Goal: Task Accomplishment & Management: Manage account settings

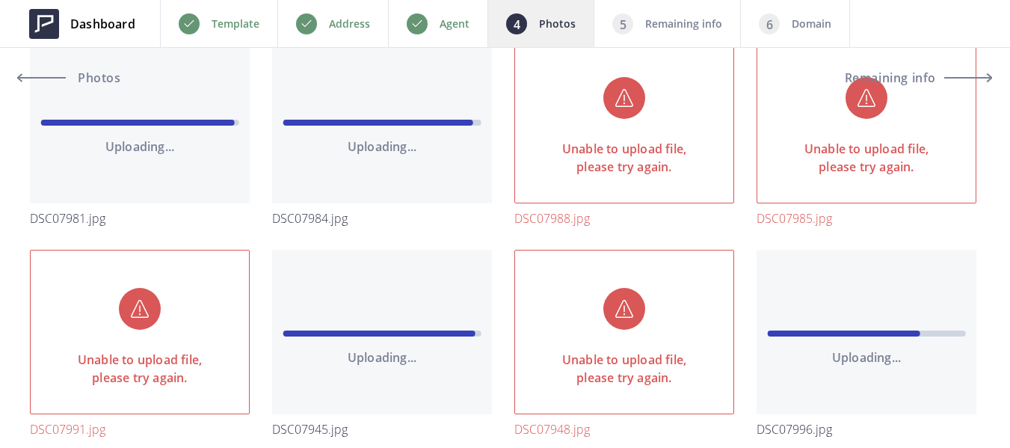
scroll to position [1943, 0]
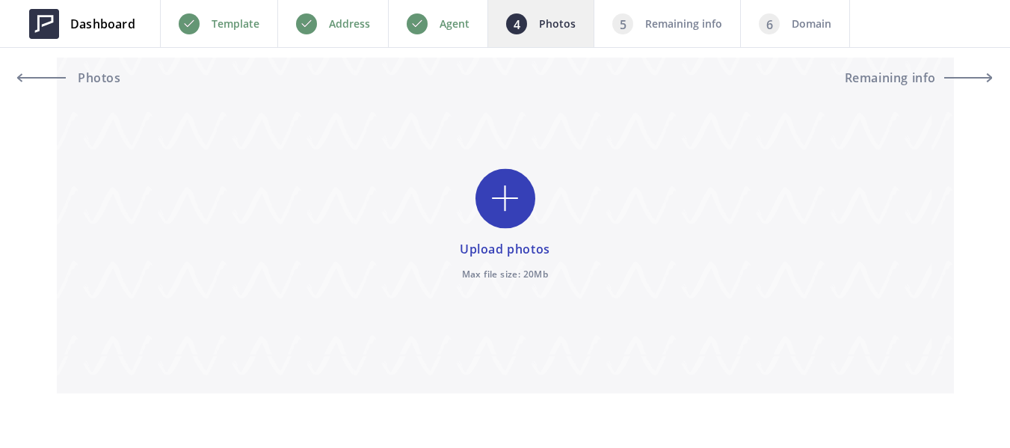
scroll to position [131, 0]
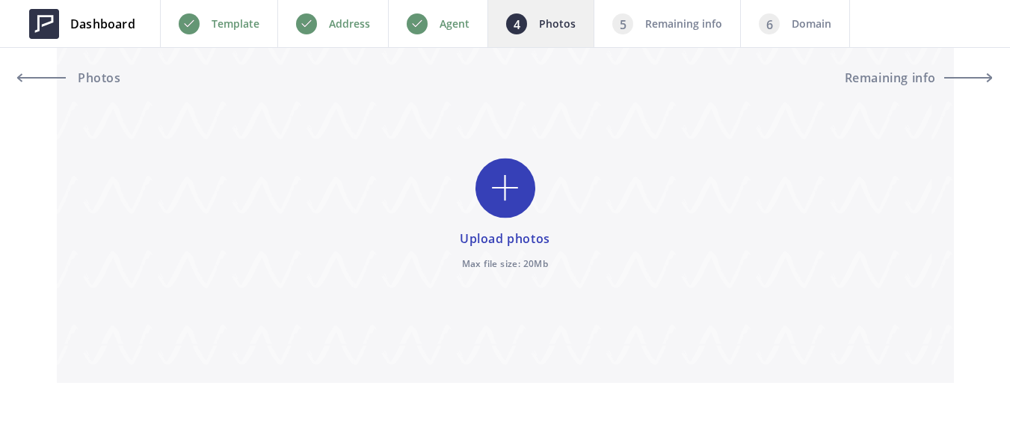
click at [490, 191] on input "file" at bounding box center [505, 215] width 897 height 336
type input "C:\fakepath\DSC07985.jpg"
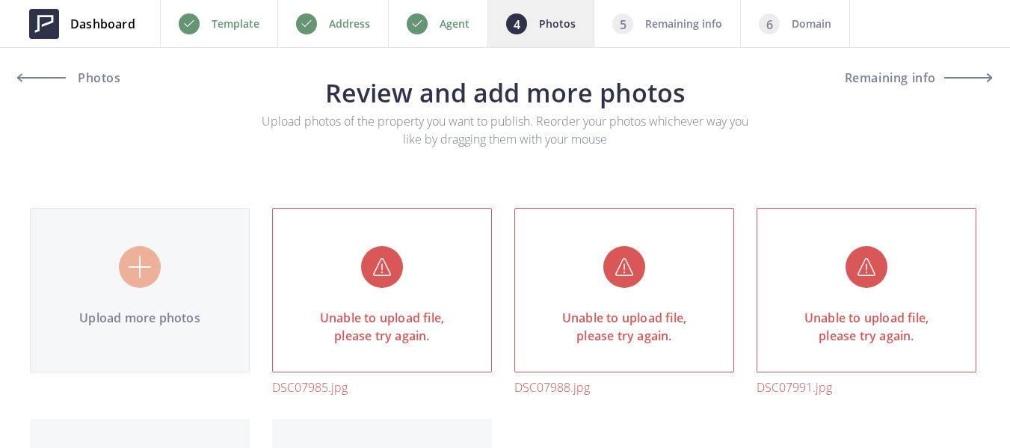
scroll to position [75, 0]
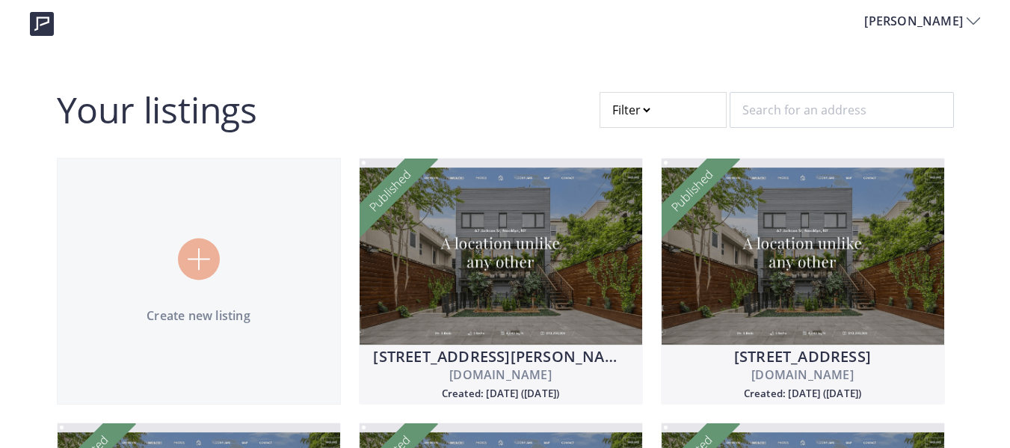
click at [711, 114] on div at bounding box center [662, 110] width 127 height 36
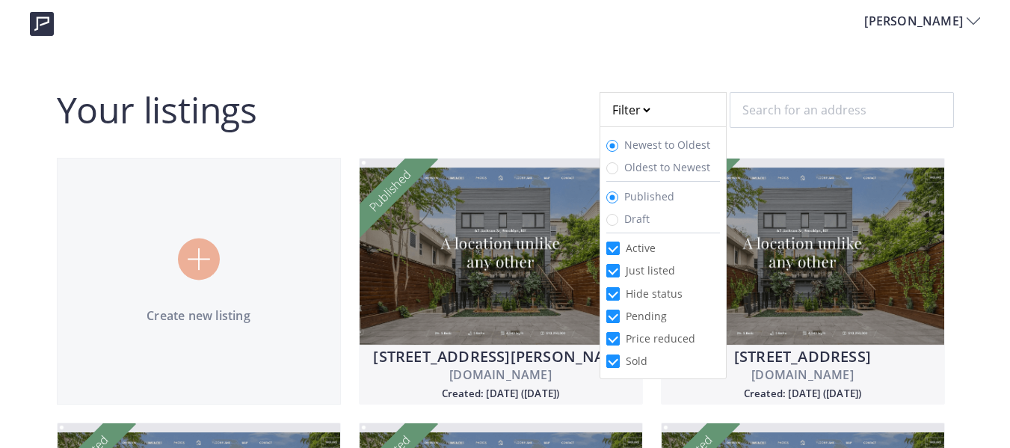
click at [645, 221] on span "Draft" at bounding box center [636, 219] width 25 height 14
click at [618, 221] on input "Draft" at bounding box center [612, 220] width 12 height 12
radio input "true"
radio input "false"
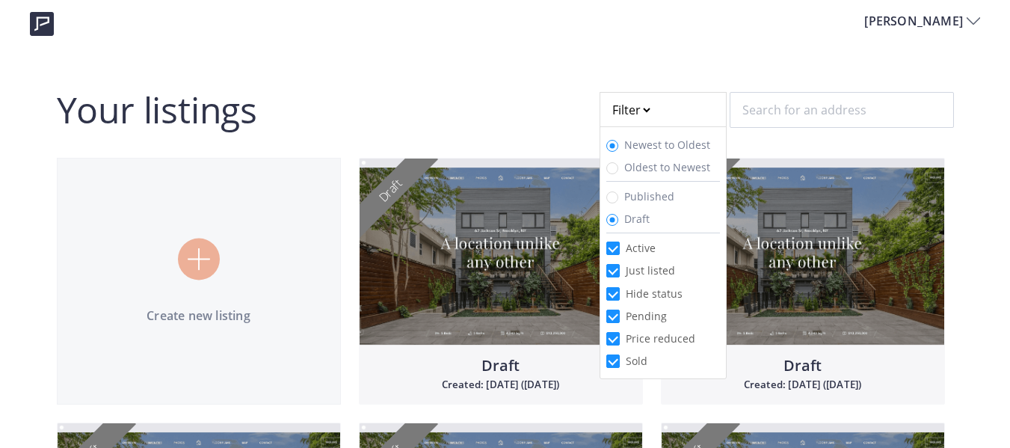
click at [640, 249] on span "Active" at bounding box center [641, 248] width 42 height 14
click at [620, 249] on input "Active" at bounding box center [612, 247] width 13 height 13
checkbox input "false"
click at [668, 292] on span "Hide status" at bounding box center [654, 293] width 69 height 14
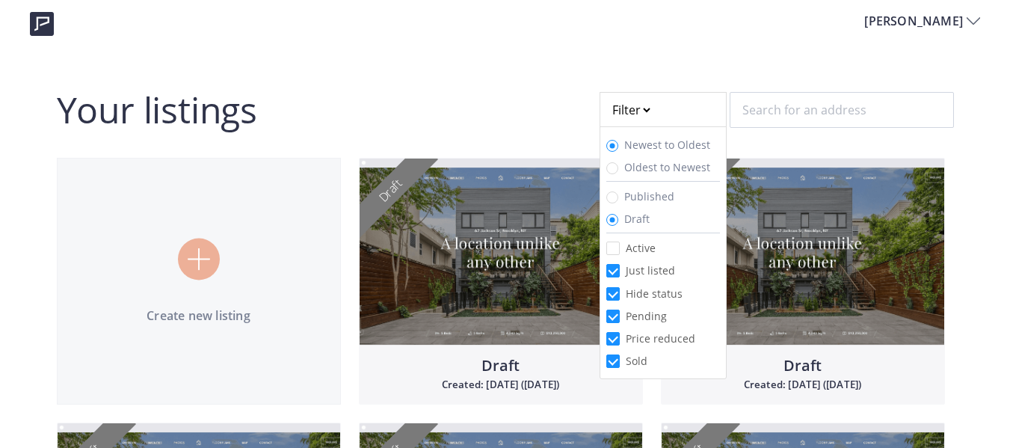
click at [620, 292] on input "Hide status" at bounding box center [612, 293] width 13 height 13
checkbox input "false"
click at [659, 319] on span "Pending" at bounding box center [646, 316] width 53 height 14
click at [620, 319] on input "Pending" at bounding box center [612, 315] width 13 height 13
checkbox input "false"
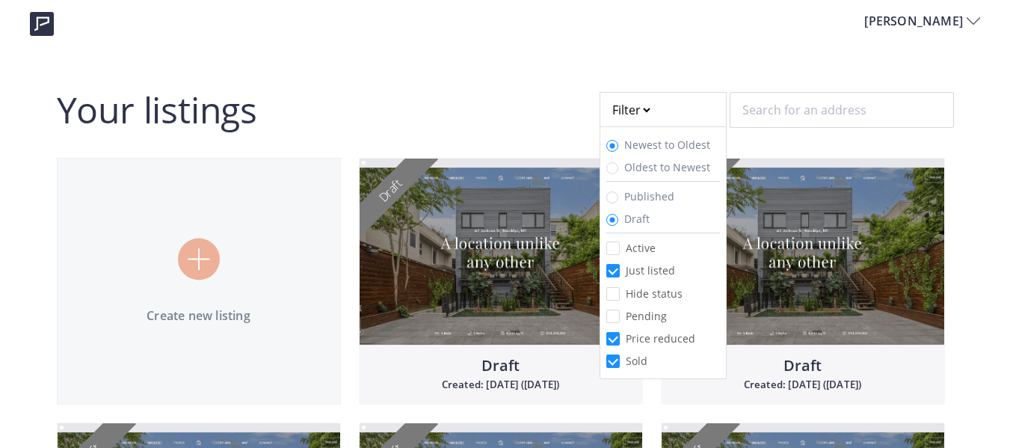
click at [664, 342] on span "Price reduced" at bounding box center [660, 338] width 81 height 14
click at [620, 342] on input "Price reduced" at bounding box center [612, 338] width 13 height 13
checkbox input "false"
click at [635, 362] on span "Sold" at bounding box center [637, 361] width 34 height 14
click at [620, 362] on input "Sold" at bounding box center [612, 360] width 13 height 13
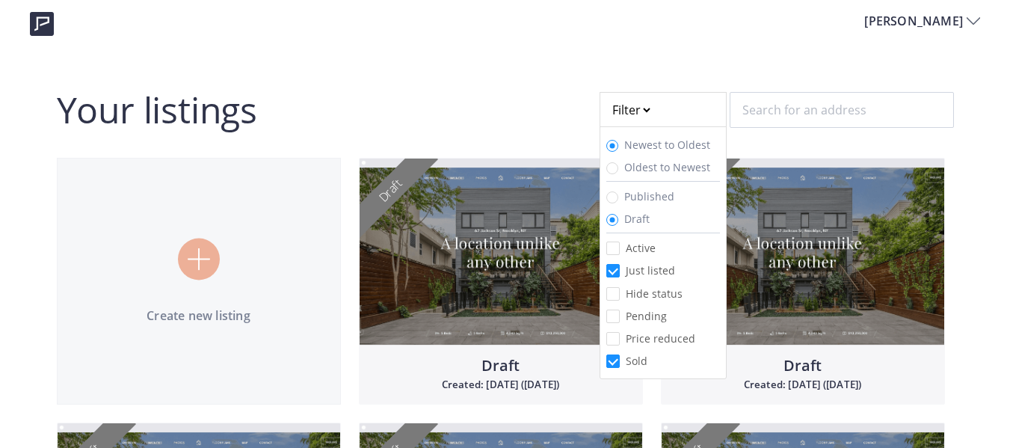
checkbox input "false"
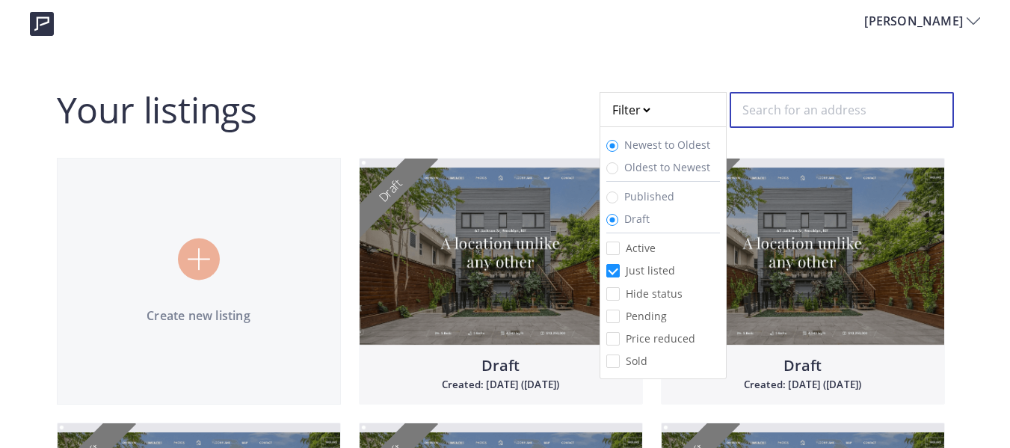
click at [777, 112] on input "text" at bounding box center [842, 110] width 224 height 36
paste input "4537 Wagon Trail"
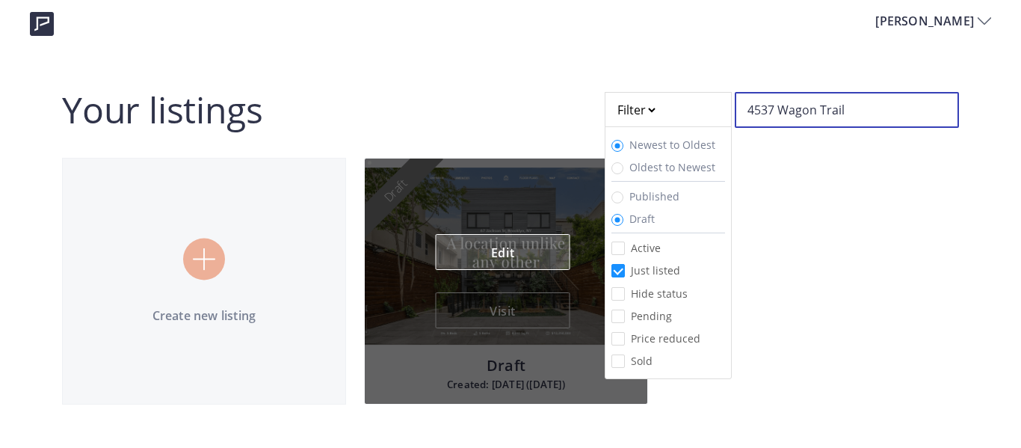
type input "4537 Wagon Trail"
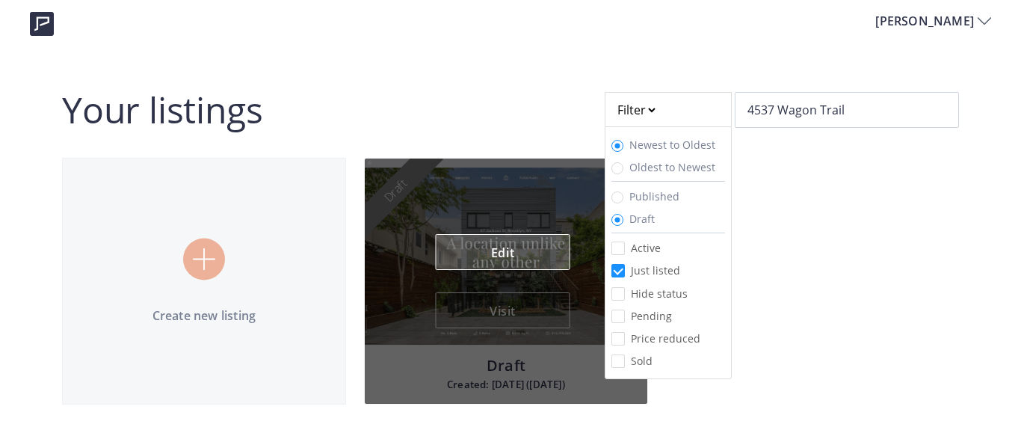
click at [522, 259] on link "Edit" at bounding box center [503, 252] width 135 height 36
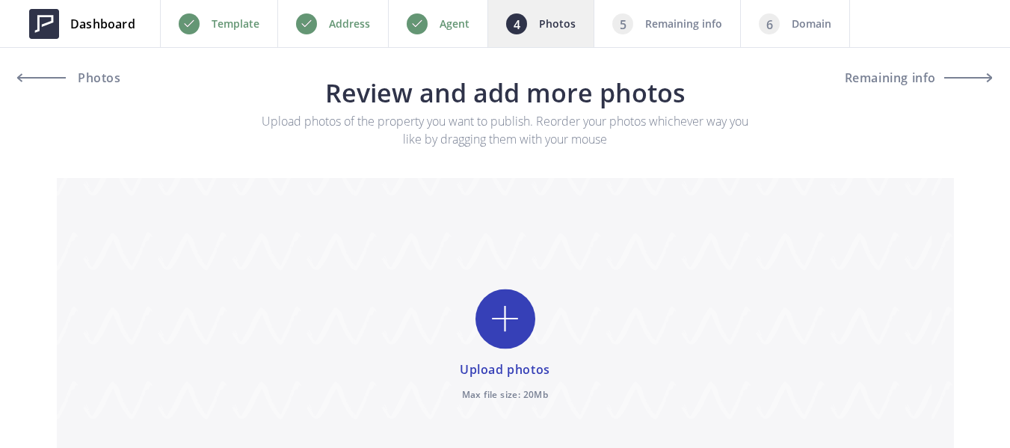
scroll to position [75, 0]
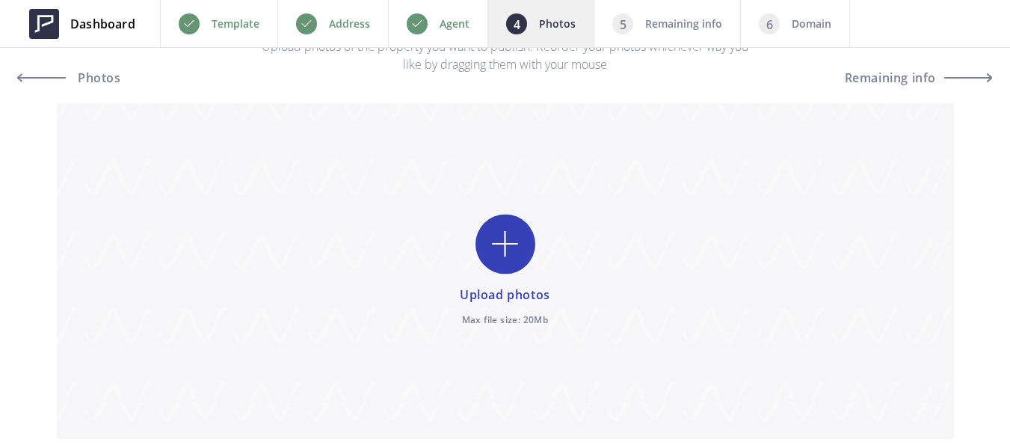
click at [516, 256] on input "file" at bounding box center [505, 271] width 897 height 336
type input "C:\fakepath\DSC07985.jpg"
